Goal: Consume media (video, audio)

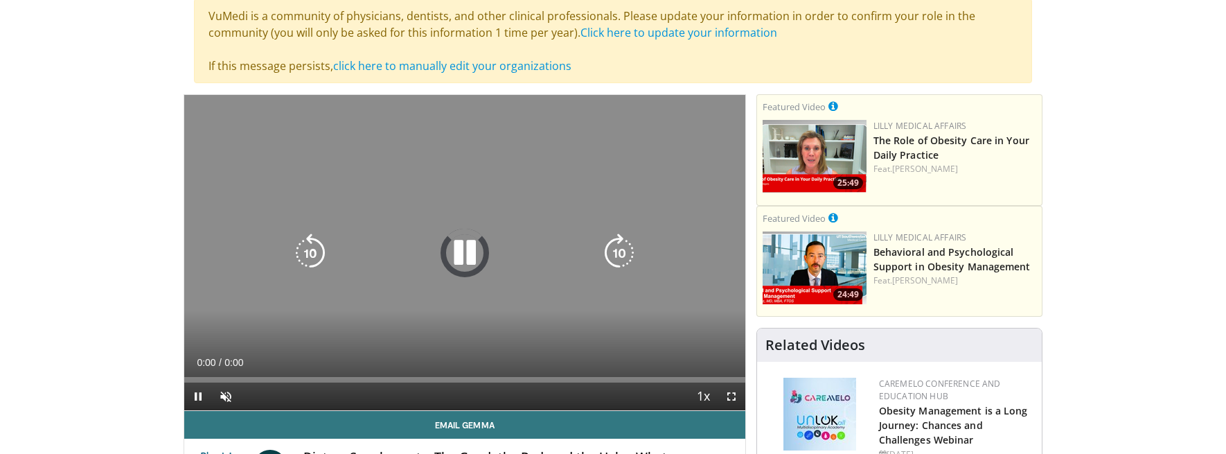
scroll to position [69, 0]
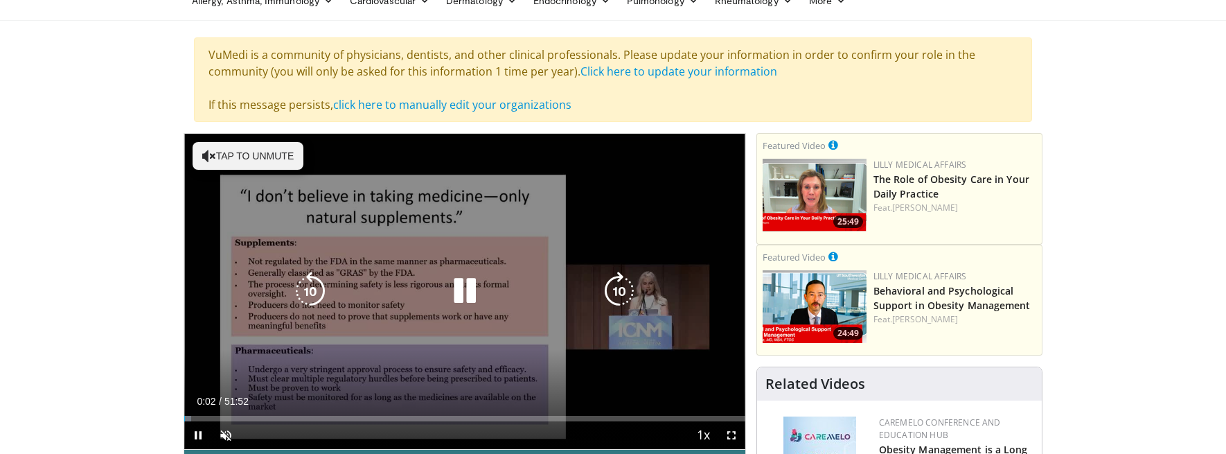
click at [472, 294] on icon "Video Player" at bounding box center [464, 290] width 39 height 39
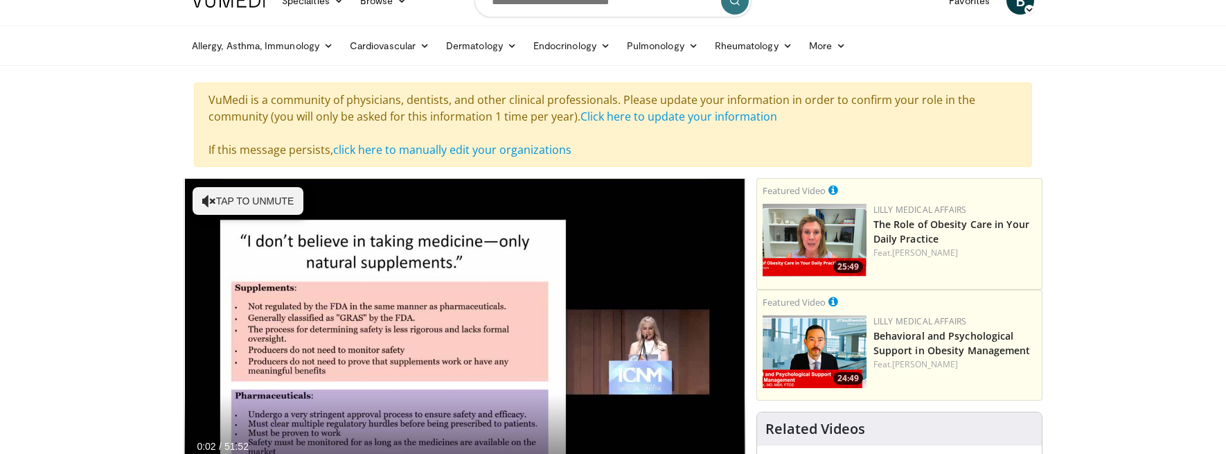
scroll to position [0, 0]
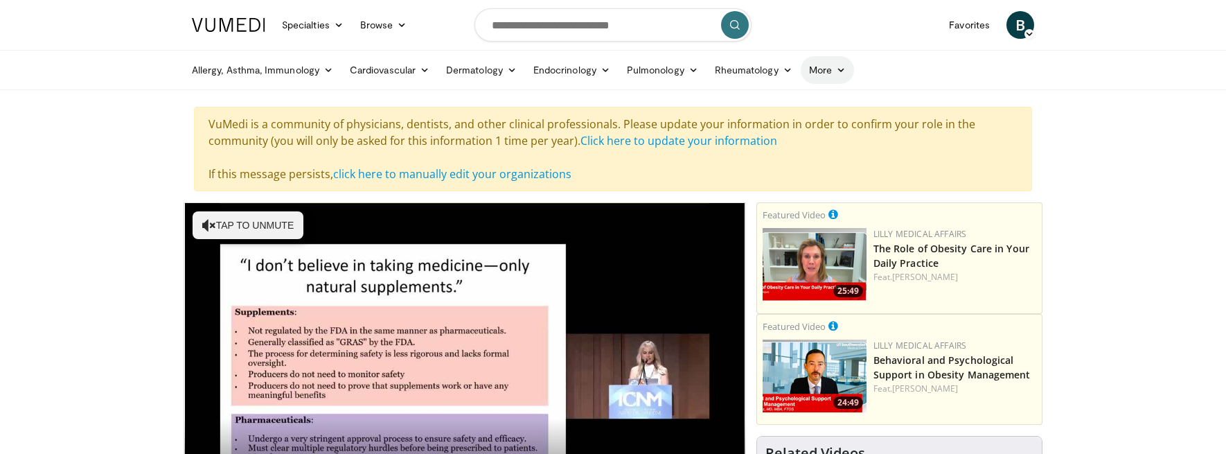
click at [832, 69] on link "More" at bounding box center [827, 70] width 53 height 28
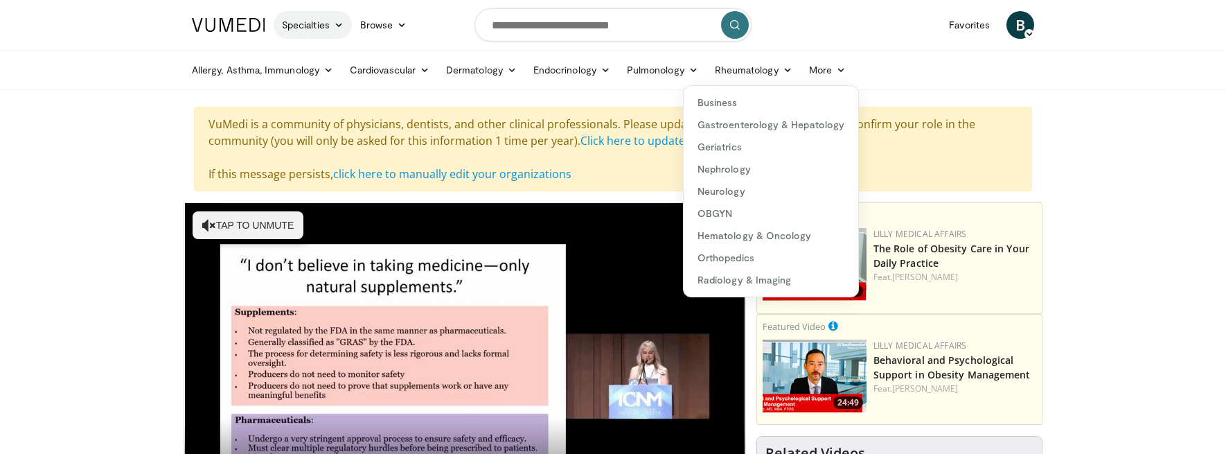
click at [330, 24] on link "Specialties" at bounding box center [313, 25] width 78 height 28
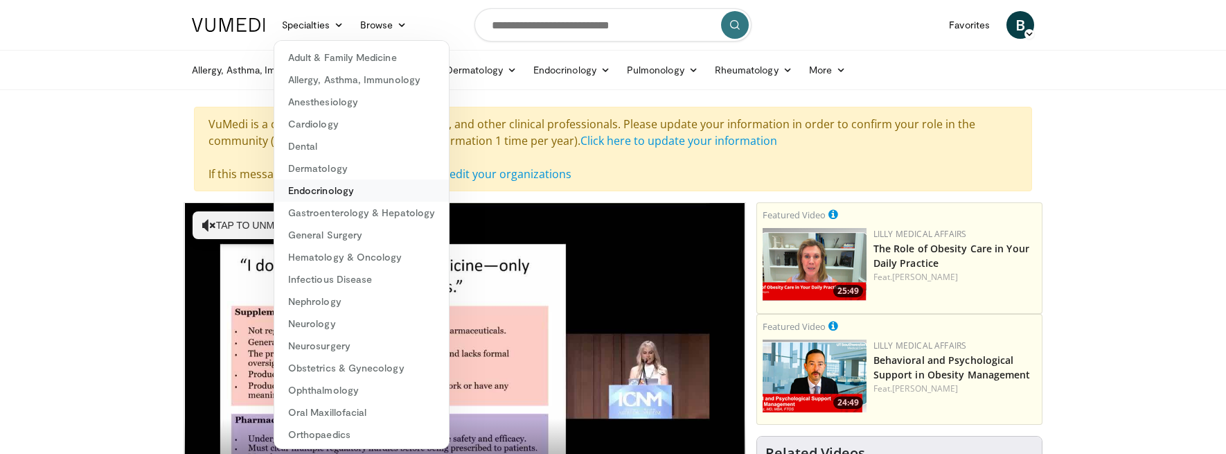
click at [354, 186] on link "Endocrinology" at bounding box center [361, 190] width 175 height 22
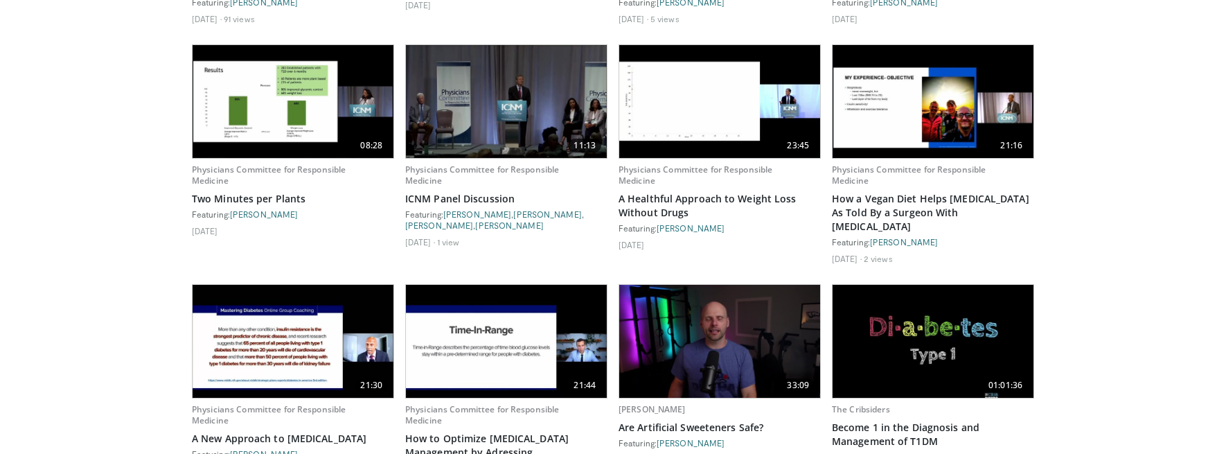
scroll to position [1731, 0]
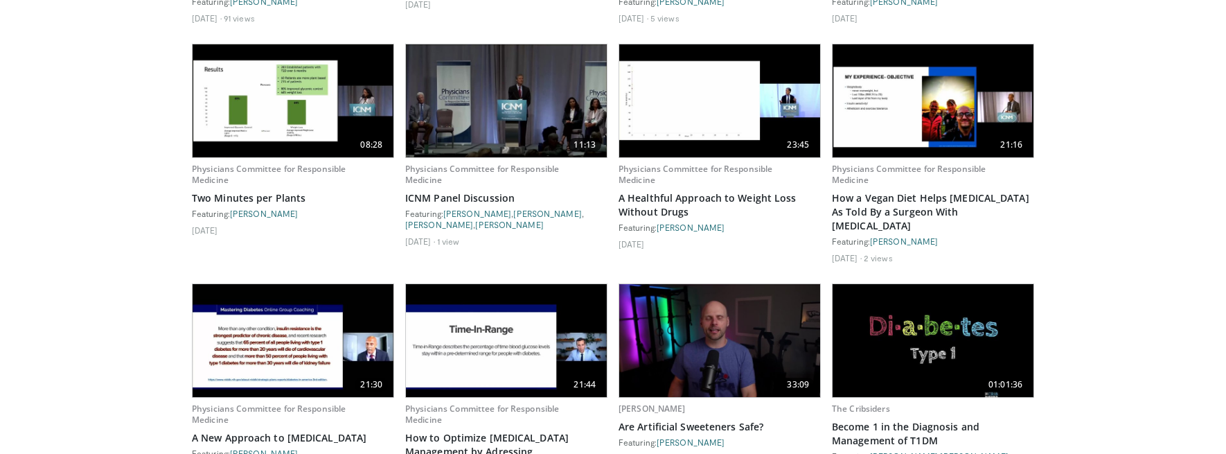
click at [961, 118] on img at bounding box center [932, 100] width 201 height 113
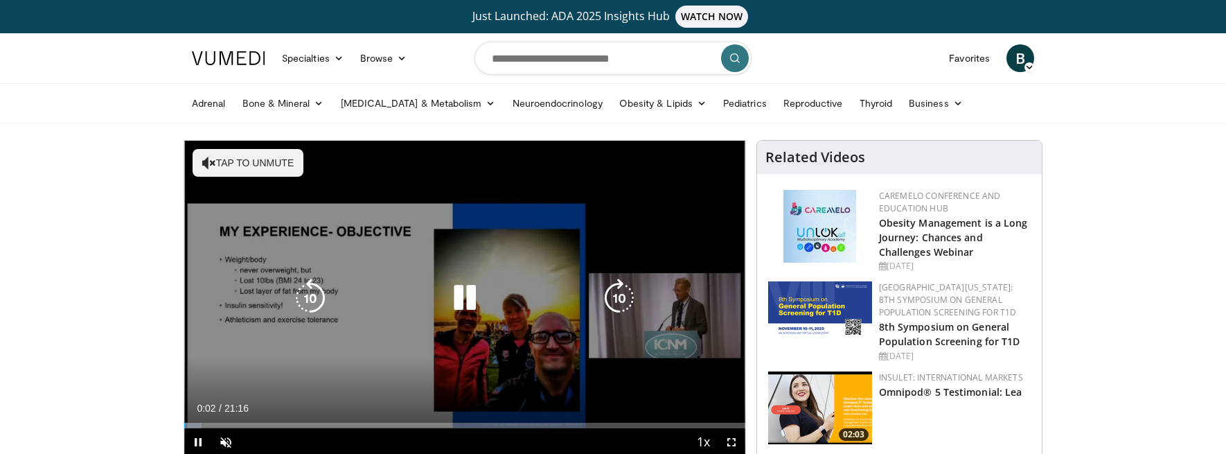
click at [233, 164] on button "Tap to unmute" at bounding box center [248, 163] width 111 height 28
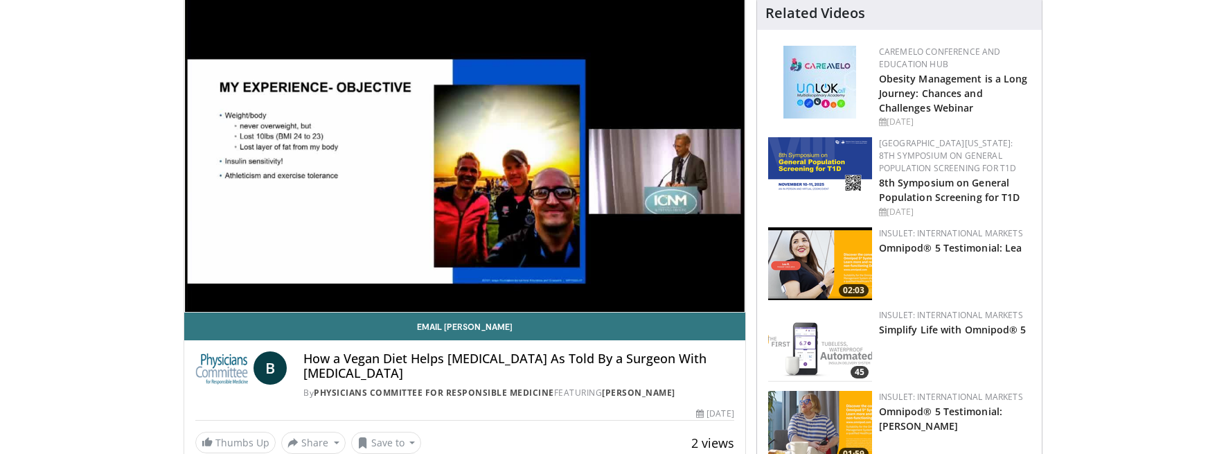
scroll to position [69, 0]
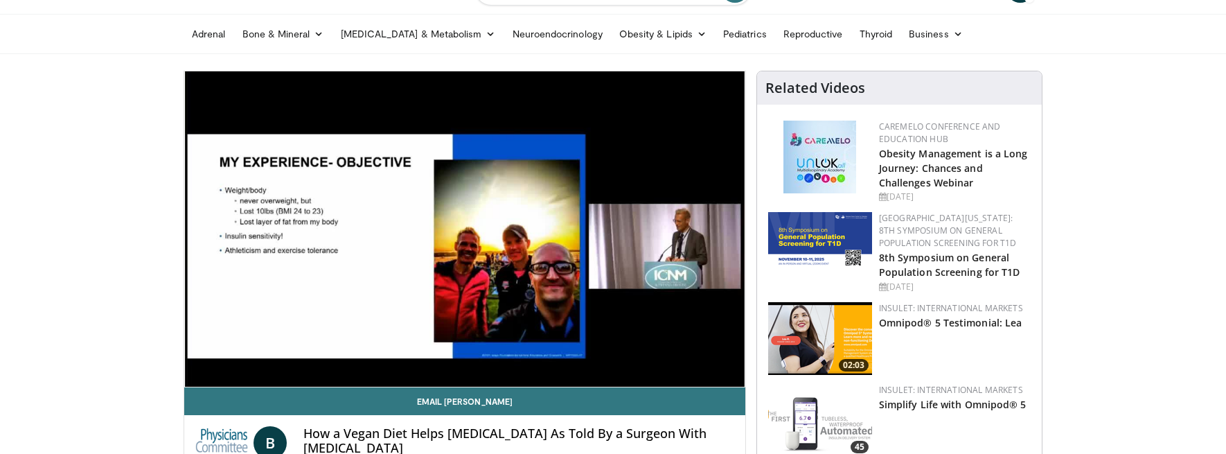
click at [1042, 32] on div "Adrenal Bone & Mineral Osteoporosis Vitamin D Diabetes & Metabolism Gestational…" at bounding box center [613, 34] width 859 height 39
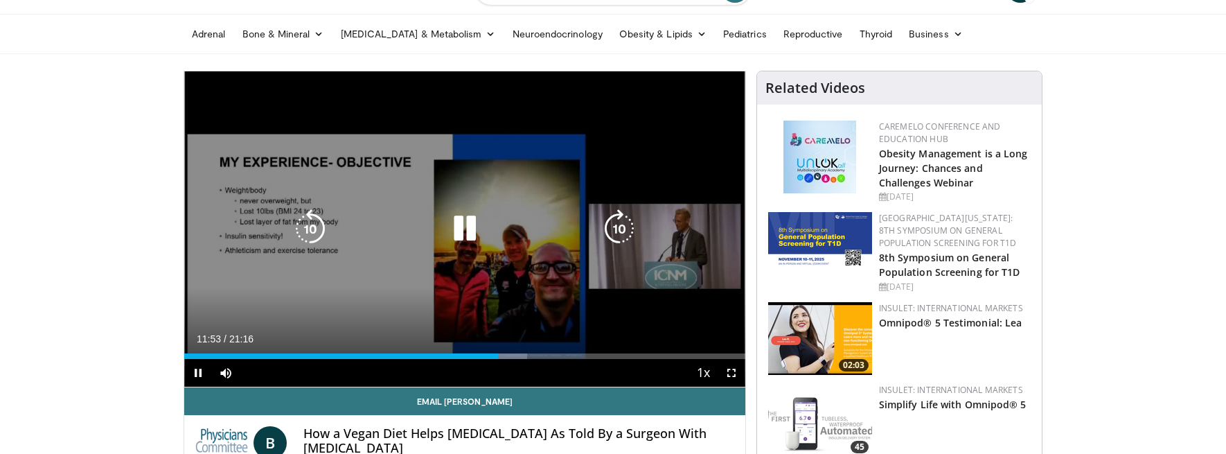
click at [472, 233] on icon "Video Player" at bounding box center [464, 228] width 39 height 39
